Goal: Transaction & Acquisition: Obtain resource

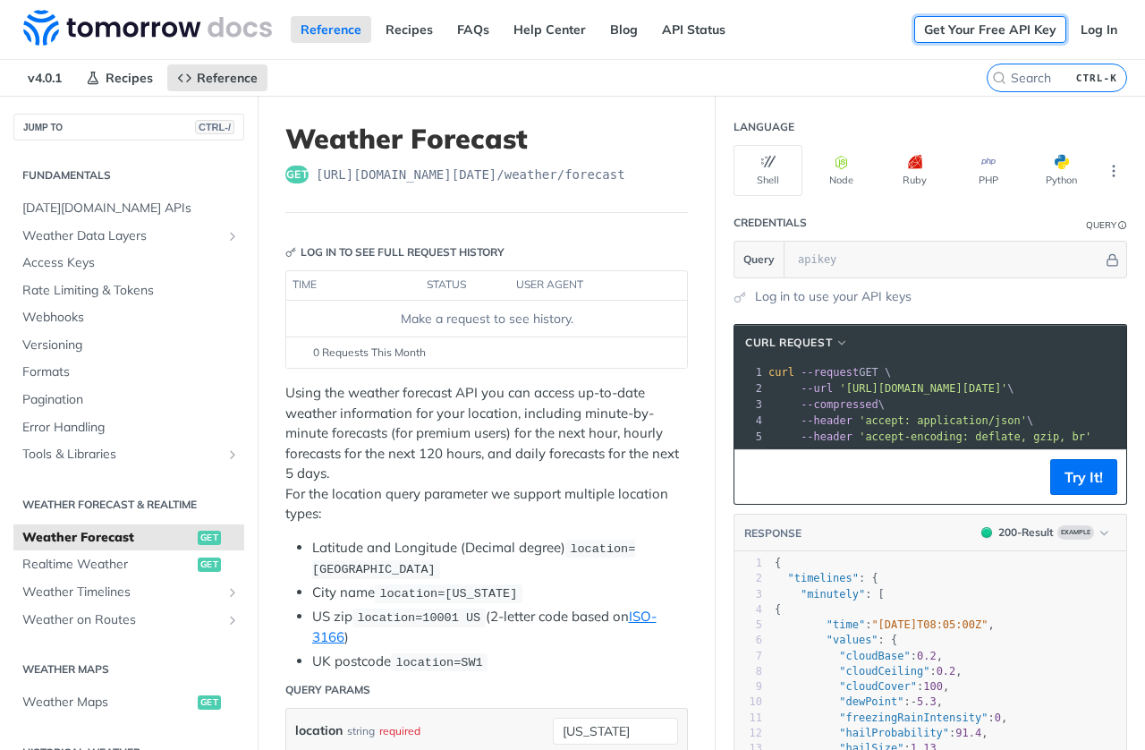
click at [935, 26] on link "Get Your Free API Key" at bounding box center [990, 29] width 152 height 27
click at [708, 34] on link "API Status" at bounding box center [693, 29] width 83 height 27
click at [966, 25] on link "Get Your Free API Key" at bounding box center [990, 29] width 152 height 27
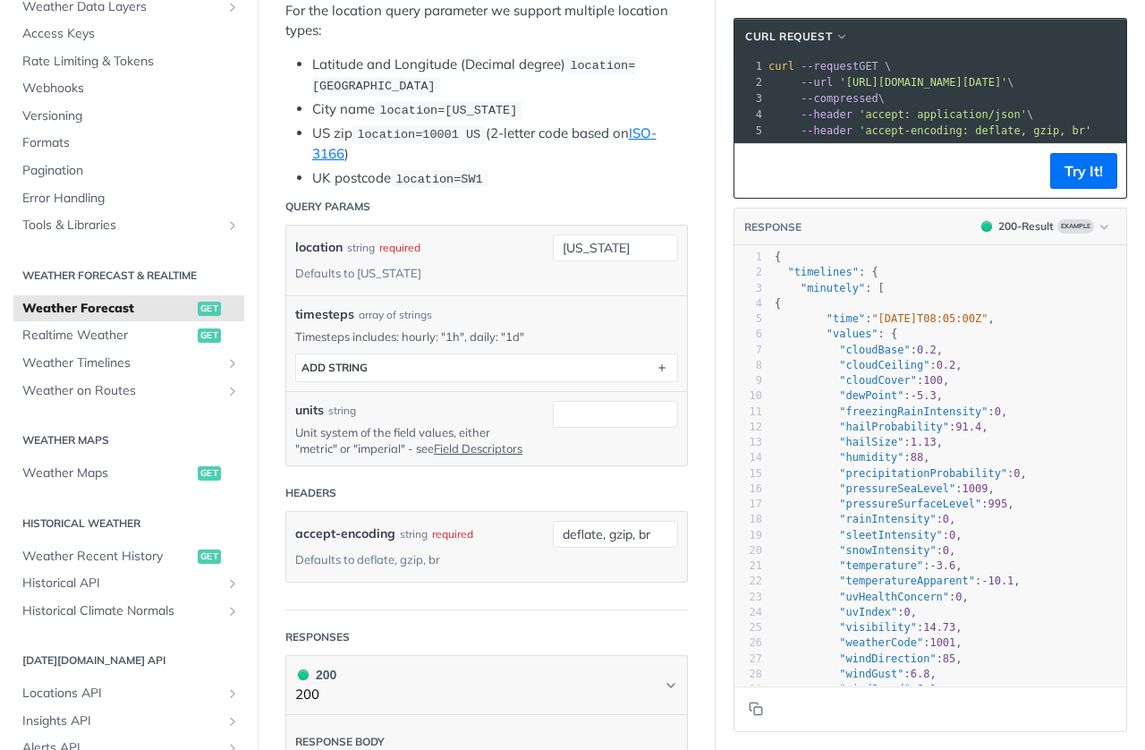
scroll to position [117, 0]
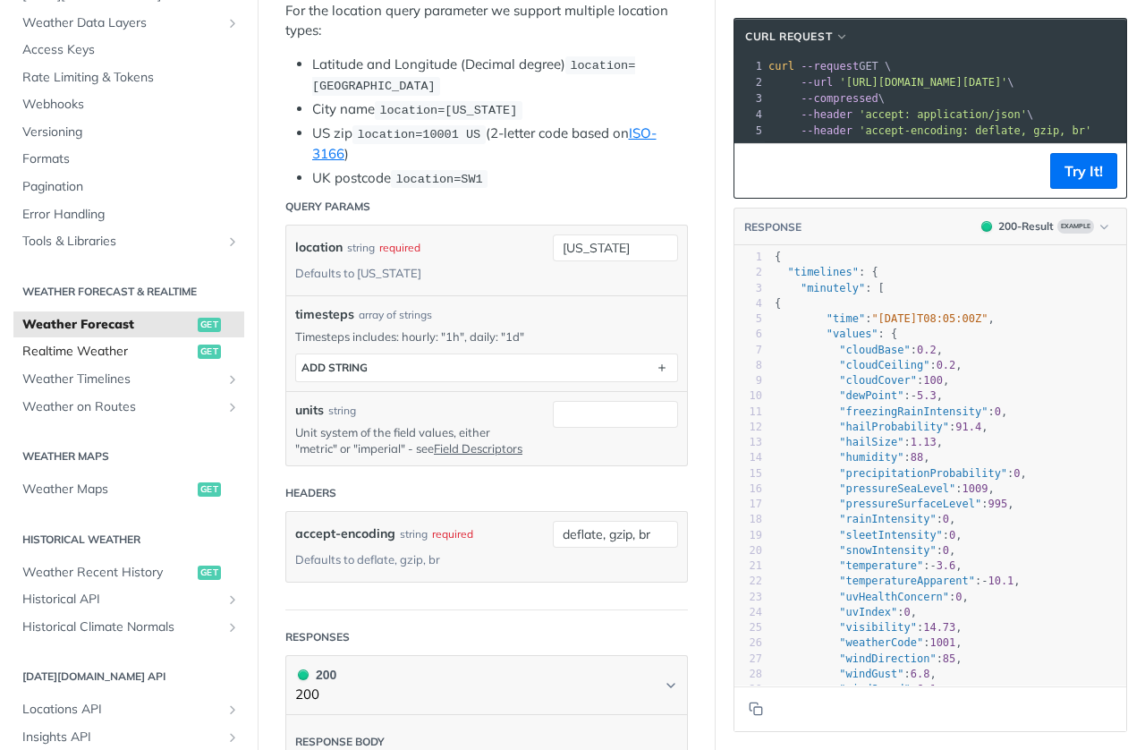
click at [200, 350] on span "get" at bounding box center [209, 351] width 23 height 14
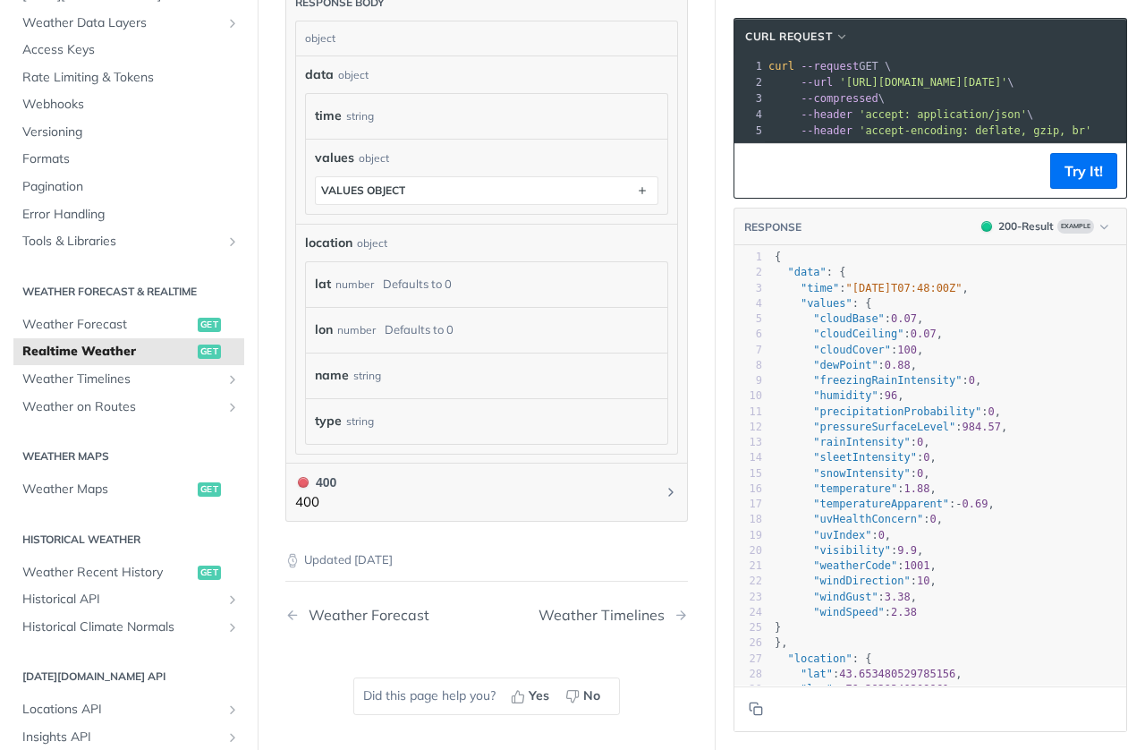
scroll to position [1449, 0]
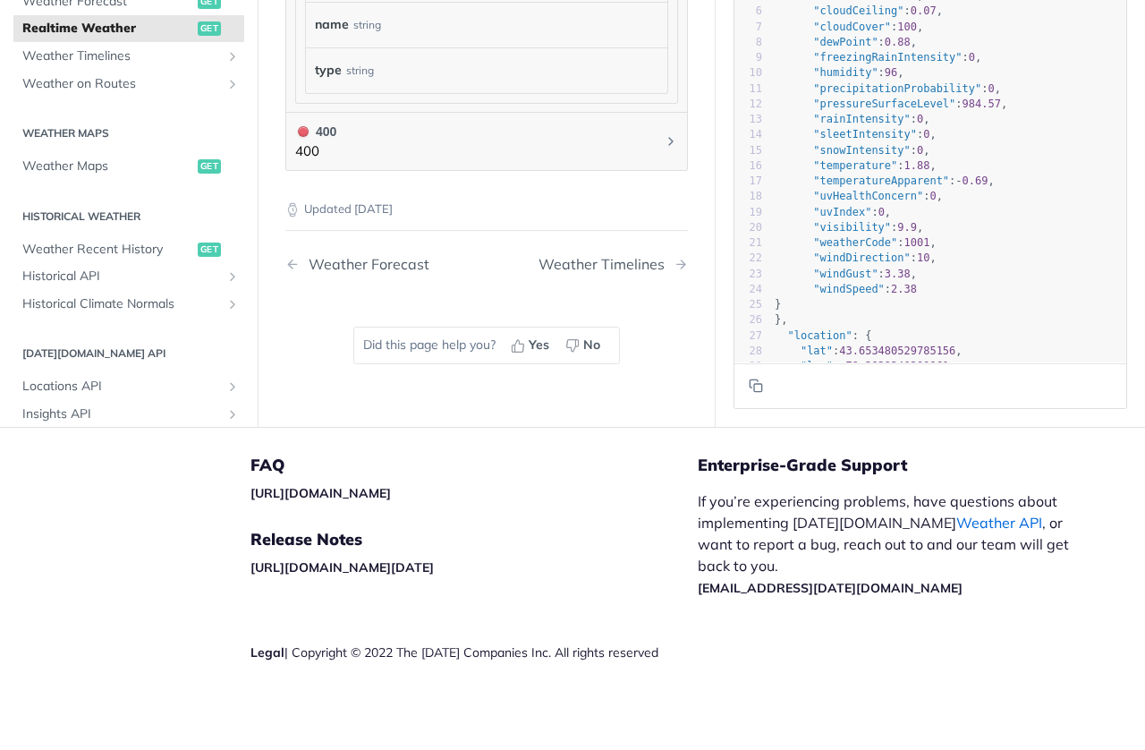
click at [956, 528] on link "Weather API" at bounding box center [999, 522] width 86 height 18
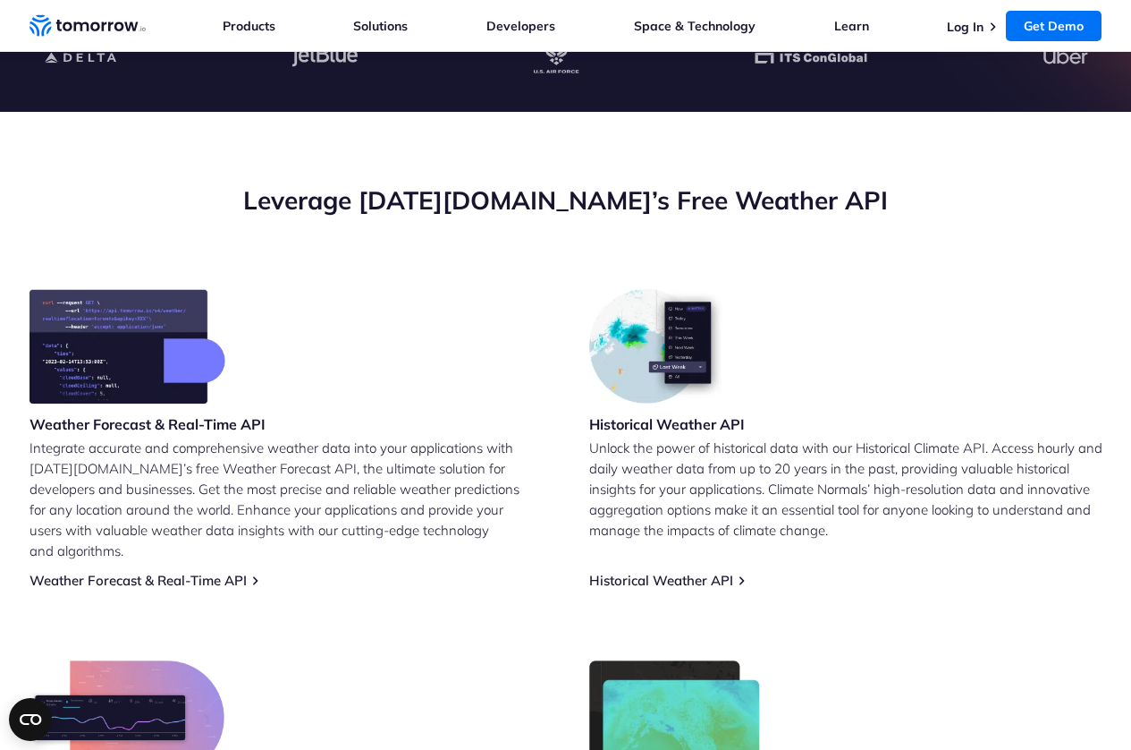
scroll to position [645, 0]
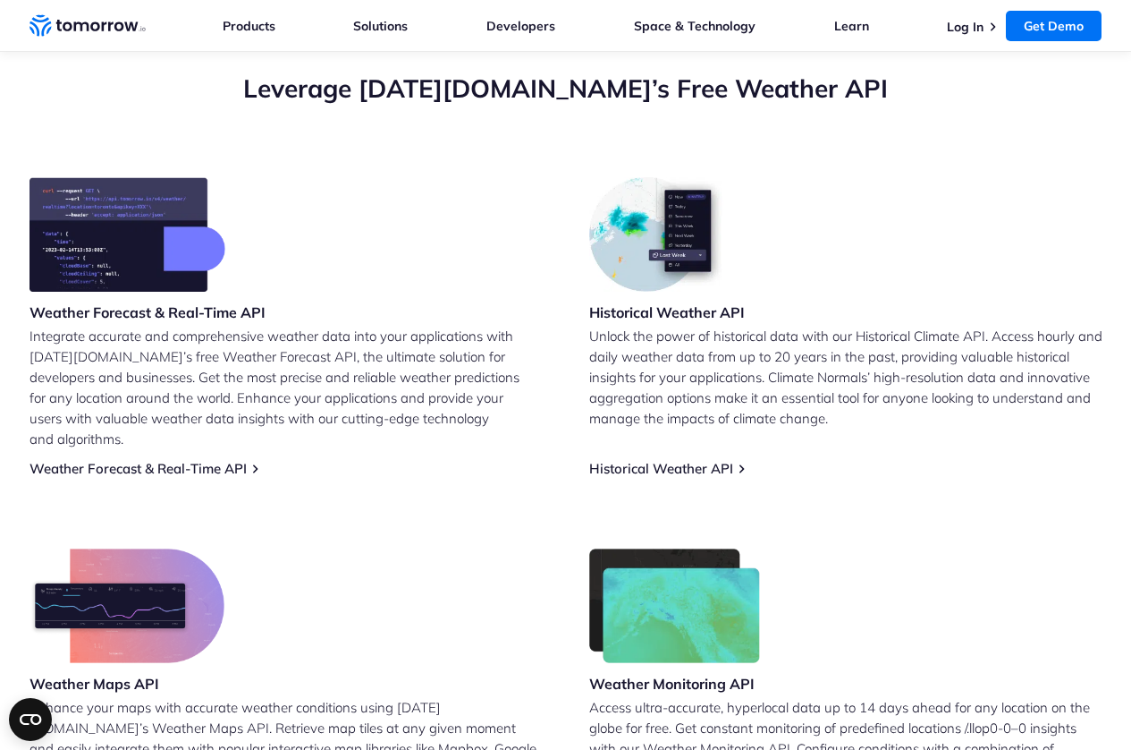
click at [189, 241] on img at bounding box center [128, 234] width 196 height 114
click at [139, 326] on p "Integrate accurate and comprehensive weather data into your applications with […" at bounding box center [286, 387] width 513 height 123
click at [157, 460] on link "Weather Forecast & Real-Time API" at bounding box center [138, 468] width 217 height 17
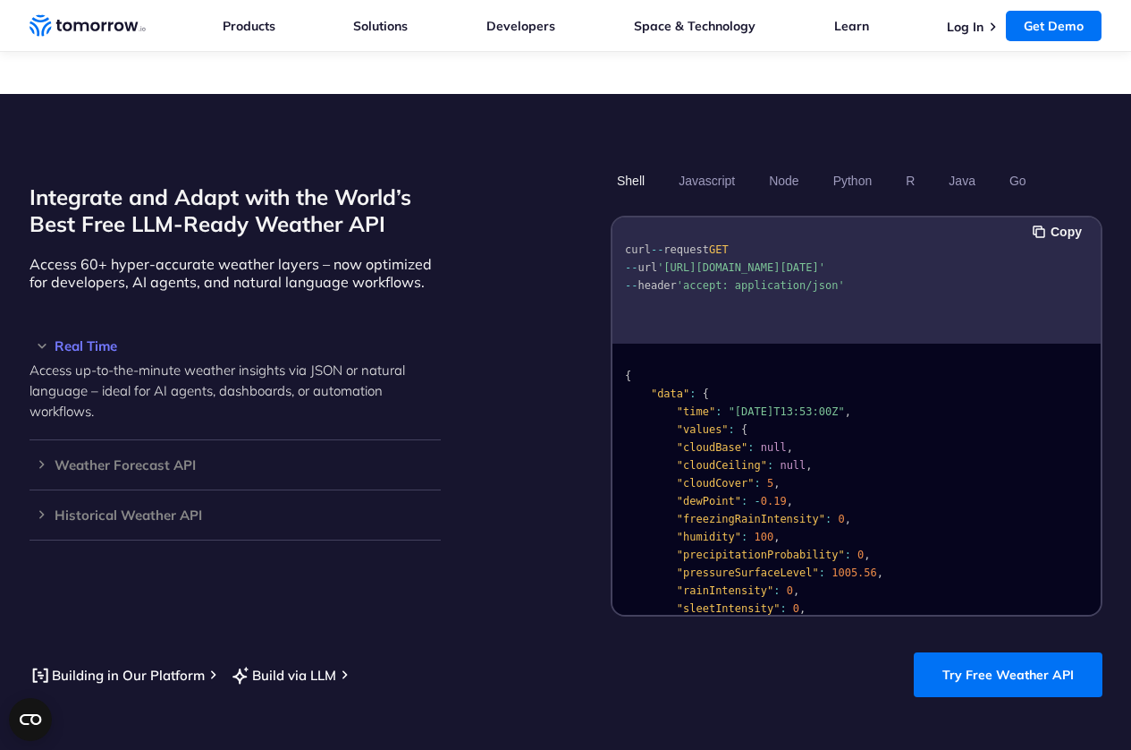
scroll to position [1611, 0]
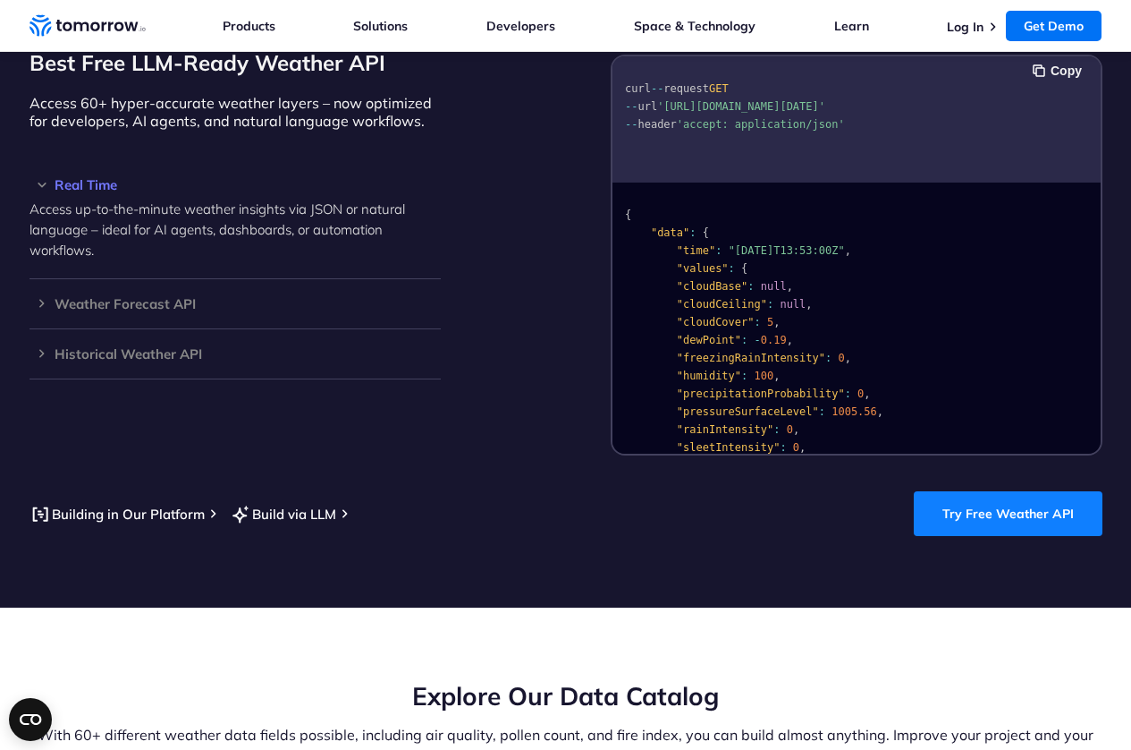
click at [1023, 493] on link "Try Free Weather API" at bounding box center [1008, 513] width 189 height 45
